Goal: Information Seeking & Learning: Learn about a topic

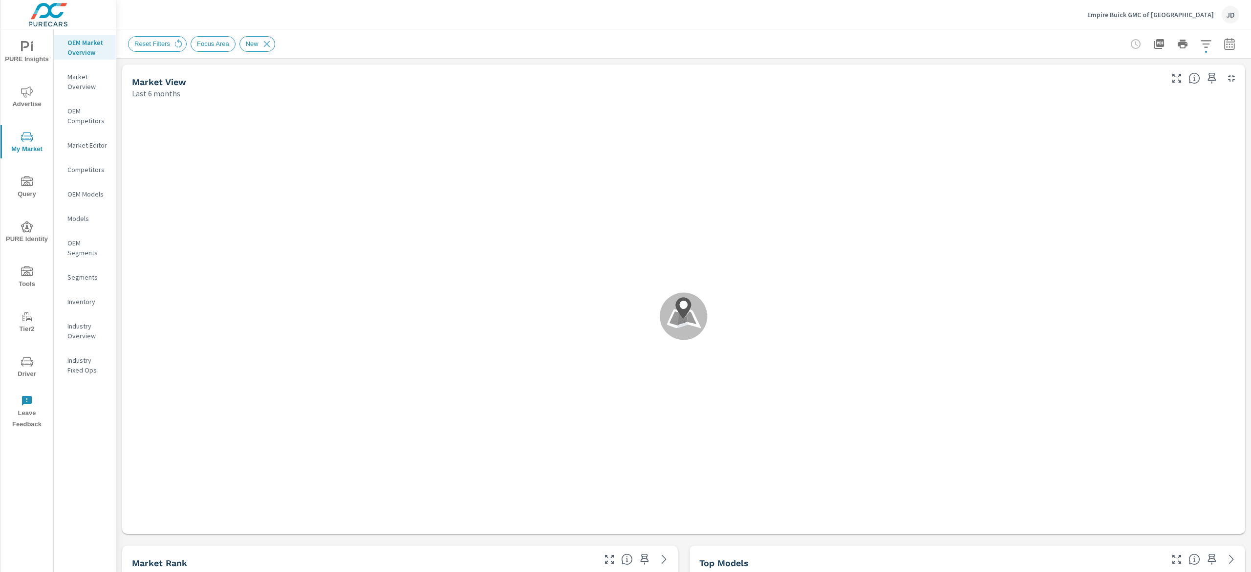
scroll to position [0, 0]
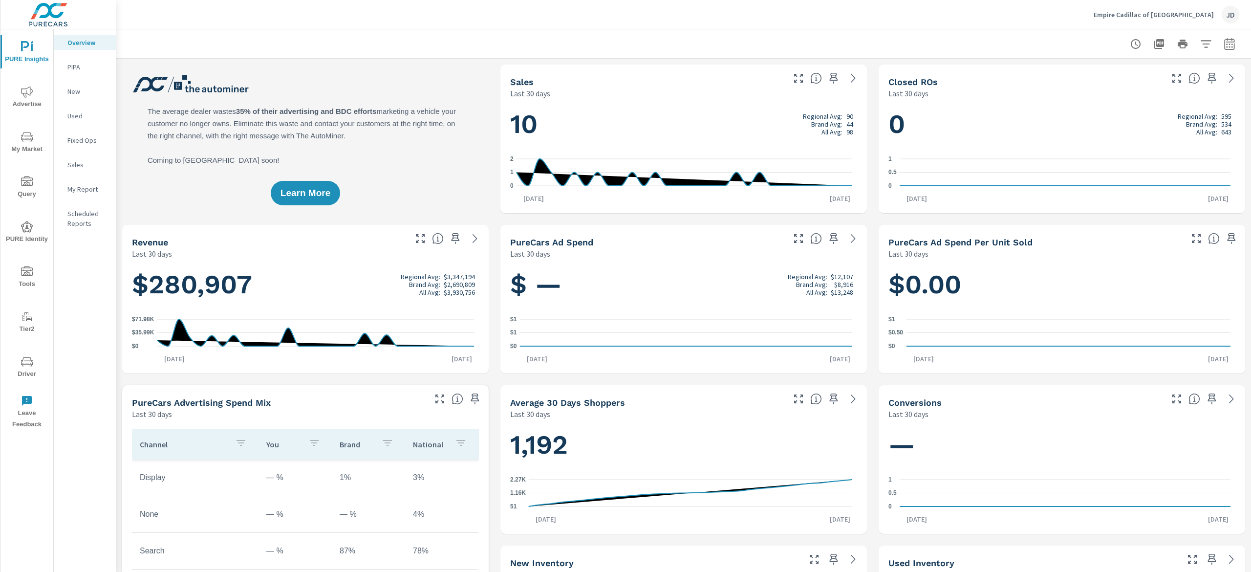
scroll to position [0, 0]
click at [27, 139] on icon "nav menu" at bounding box center [27, 137] width 12 height 12
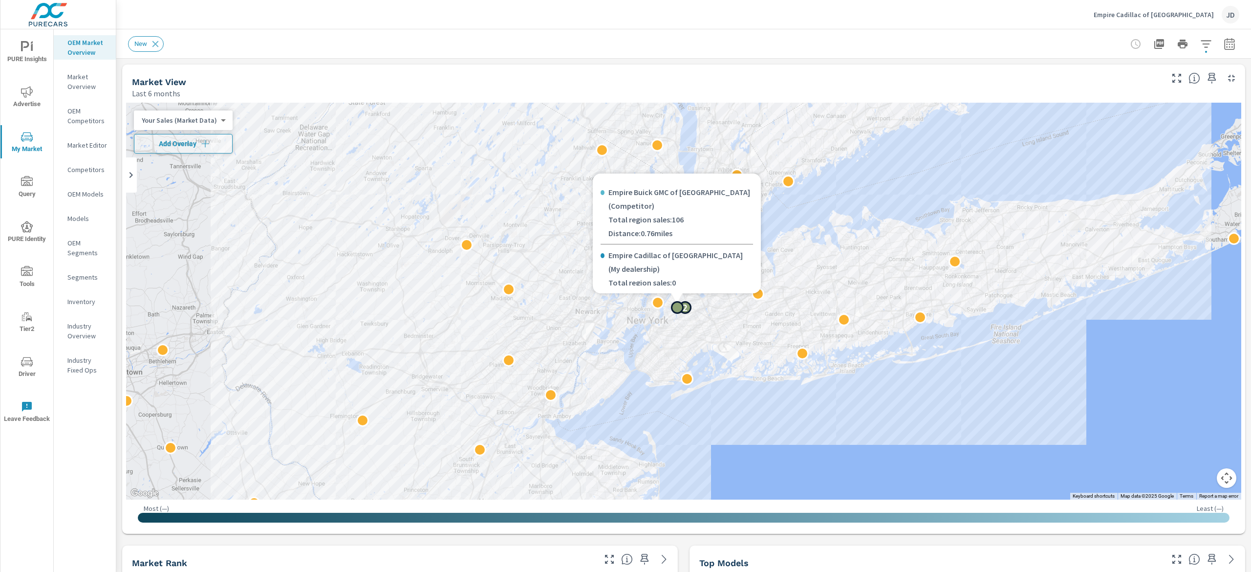
scroll to position [22, 0]
click at [612, 237] on p "Empire Cadillac of Long Island City ( My dealership )" at bounding box center [681, 240] width 145 height 27
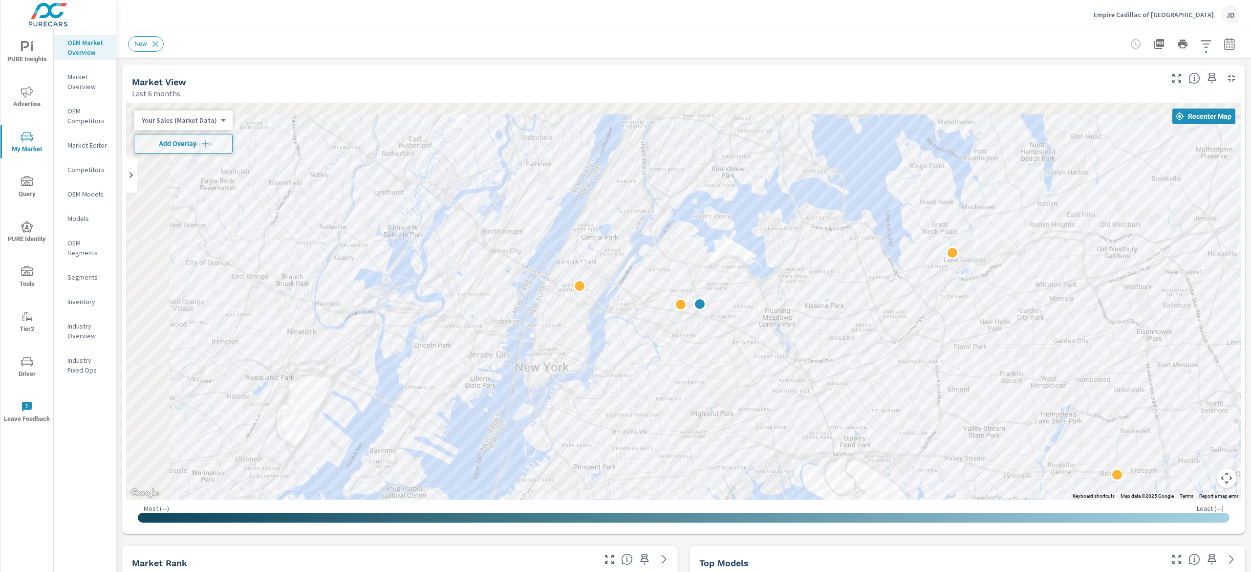
drag, startPoint x: 640, startPoint y: 250, endPoint x: 722, endPoint y: 320, distance: 107.8
click at [722, 320] on div at bounding box center [683, 301] width 1115 height 397
click at [1201, 46] on icon "button" at bounding box center [1206, 43] width 10 height 7
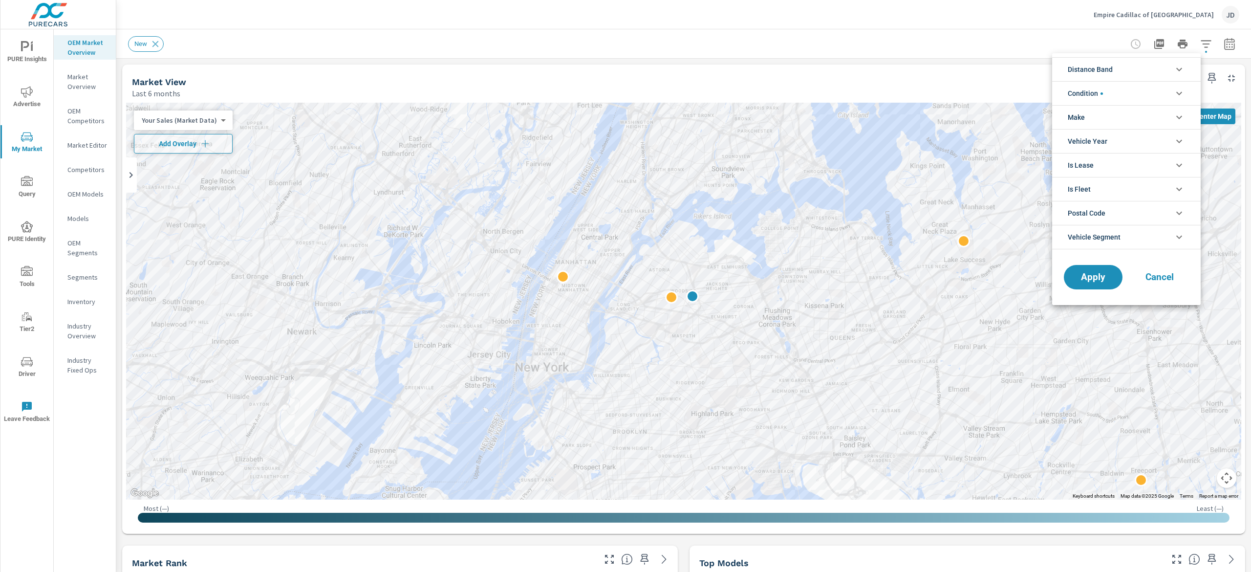
click at [1177, 123] on icon "filter options" at bounding box center [1180, 117] width 12 height 12
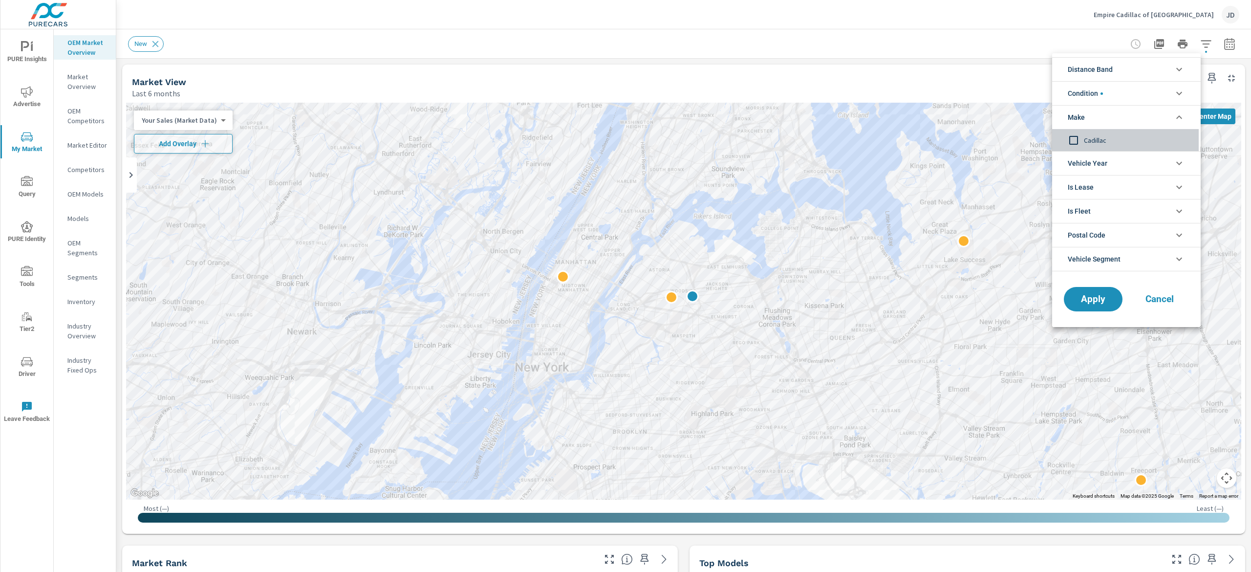
click at [1088, 141] on span "Cadillac" at bounding box center [1137, 140] width 107 height 12
click at [1099, 308] on button "Apply" at bounding box center [1093, 298] width 61 height 25
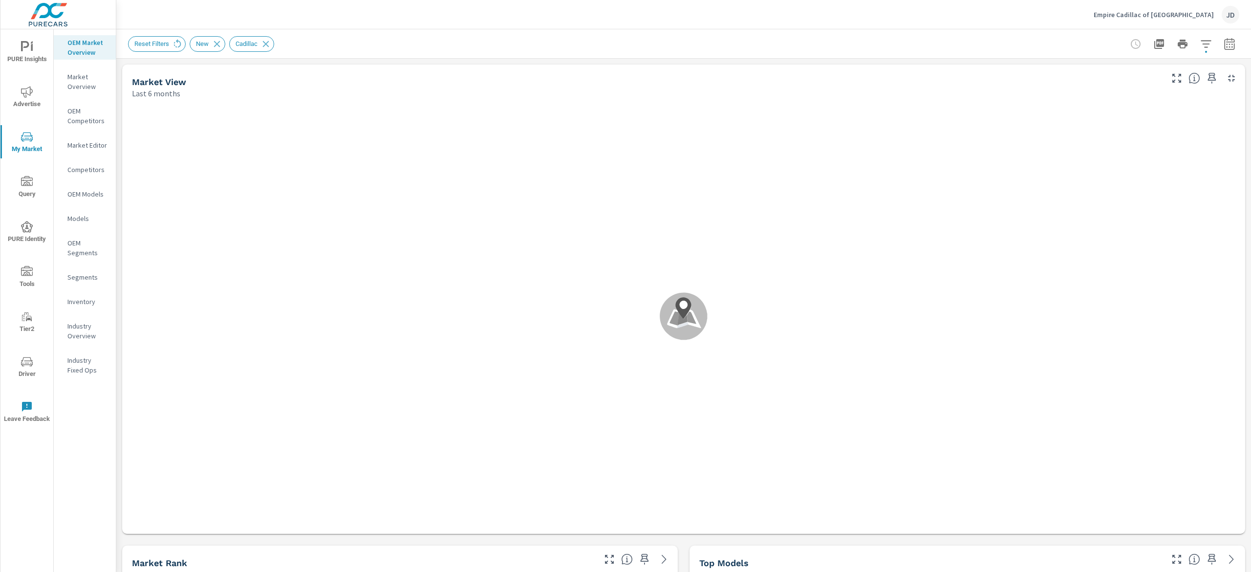
scroll to position [0, 0]
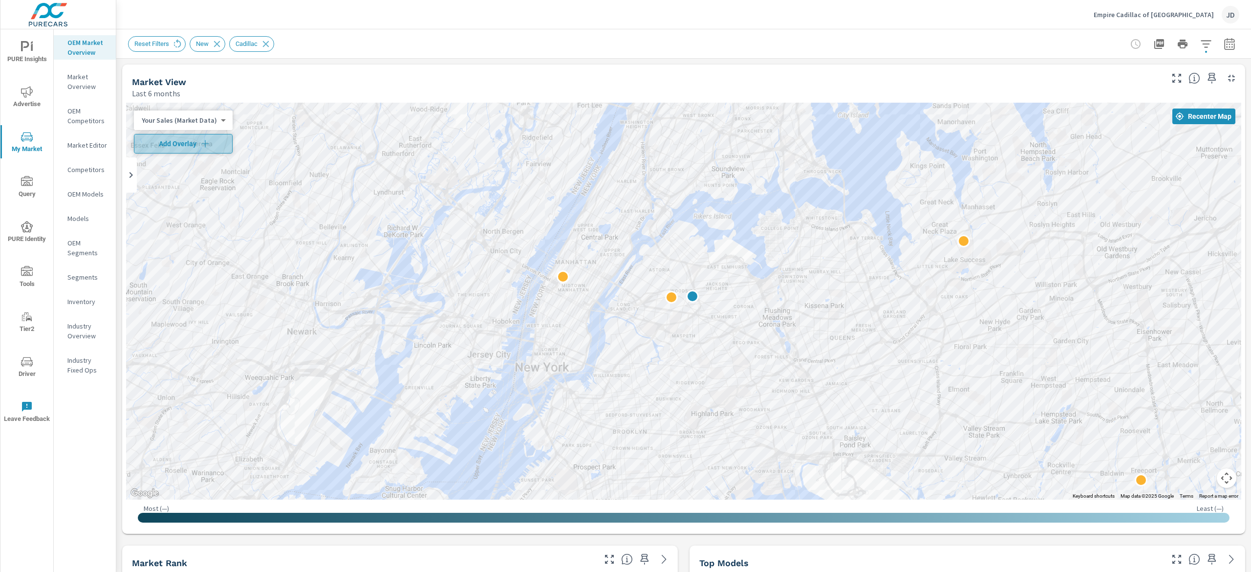
click at [197, 146] on span "Add Overlay" at bounding box center [183, 144] width 90 height 10
